Goal: Browse casually

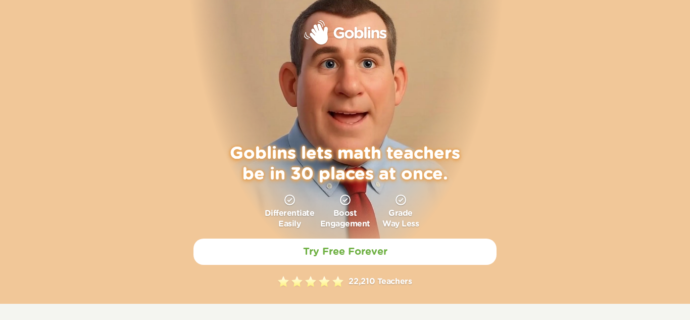
click at [238, 87] on video at bounding box center [345, 108] width 317 height 273
